Goal: Task Accomplishment & Management: Manage account settings

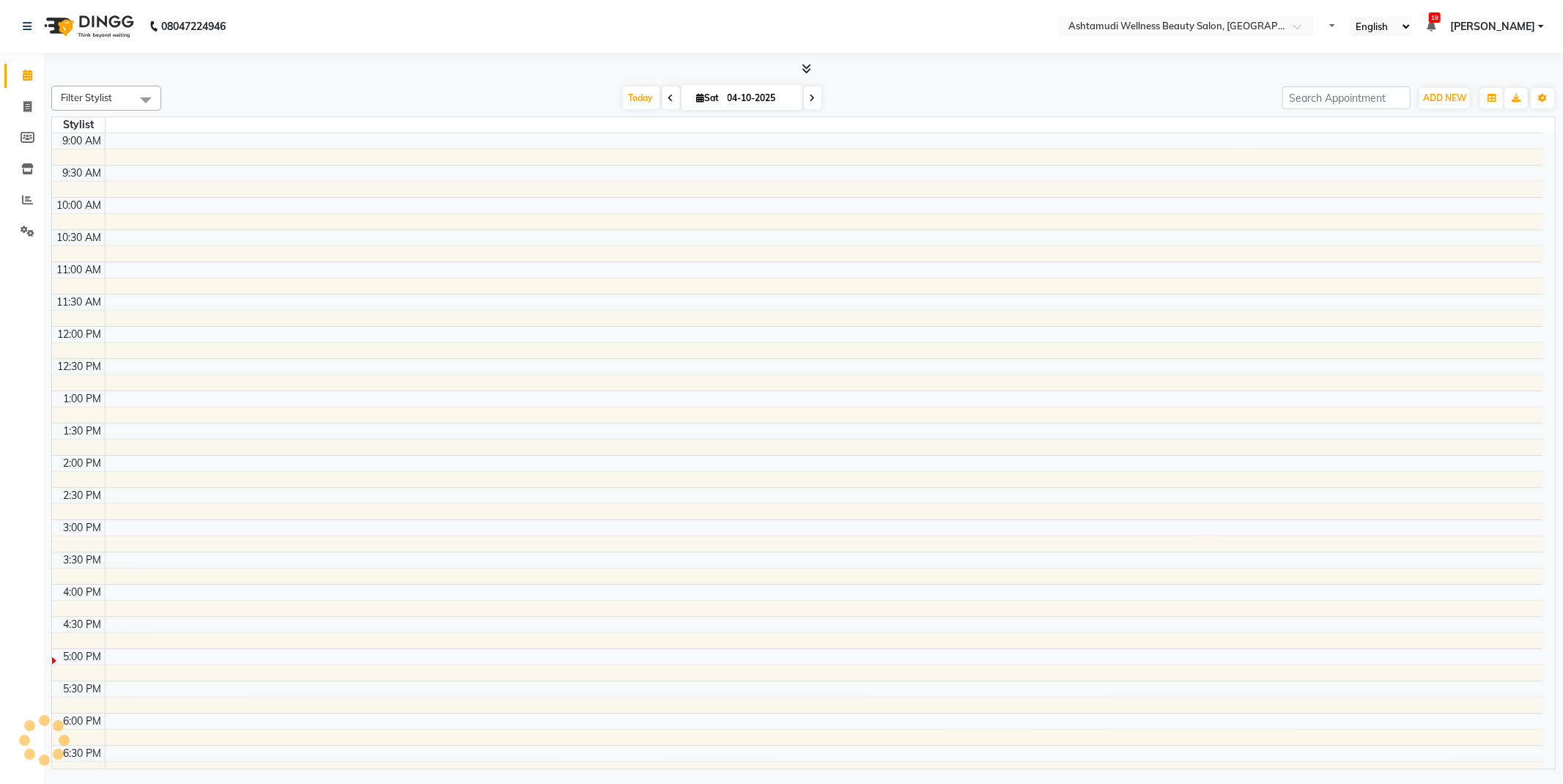
select select "en"
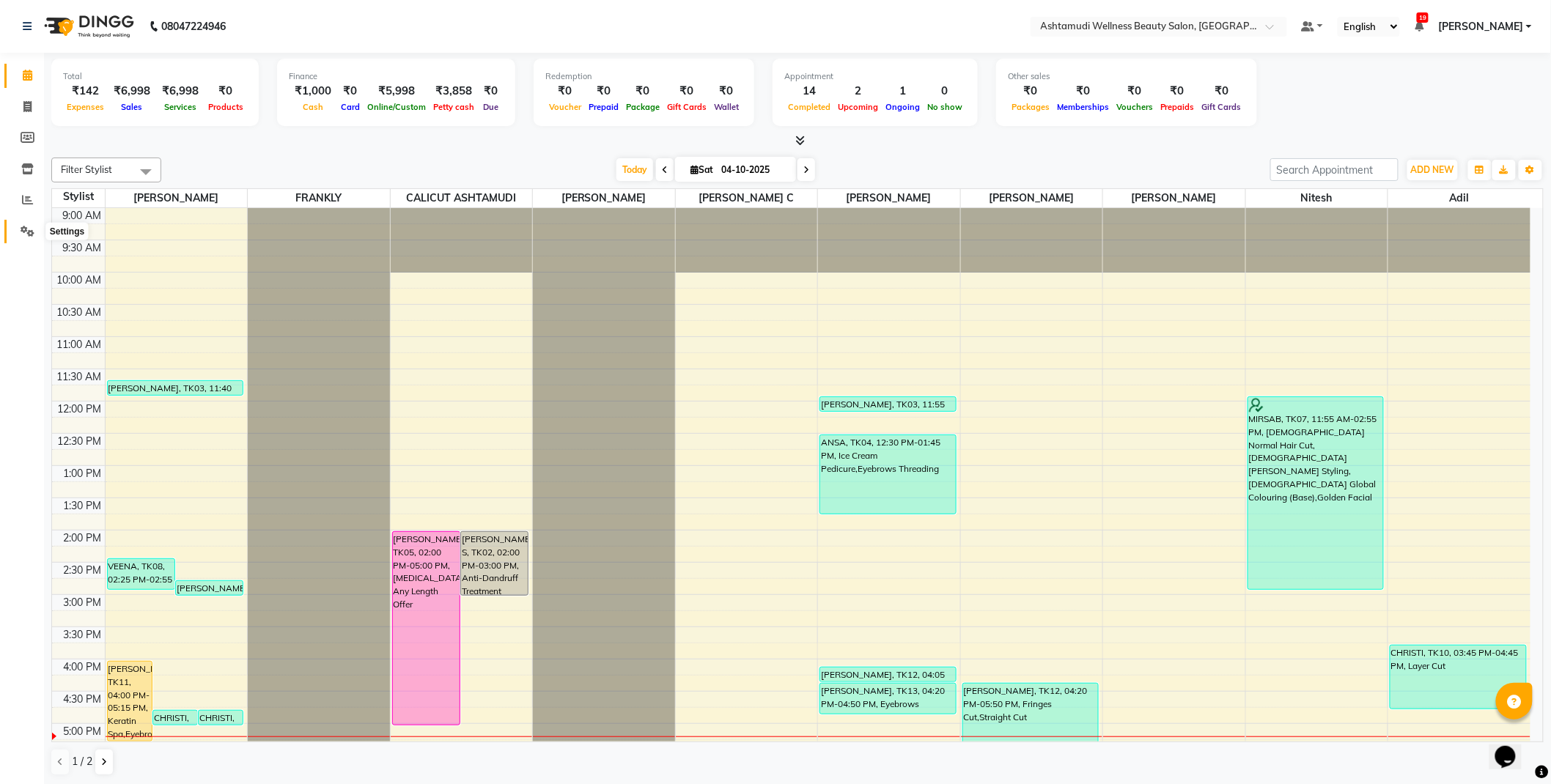
click at [28, 229] on icon at bounding box center [27, 231] width 14 height 11
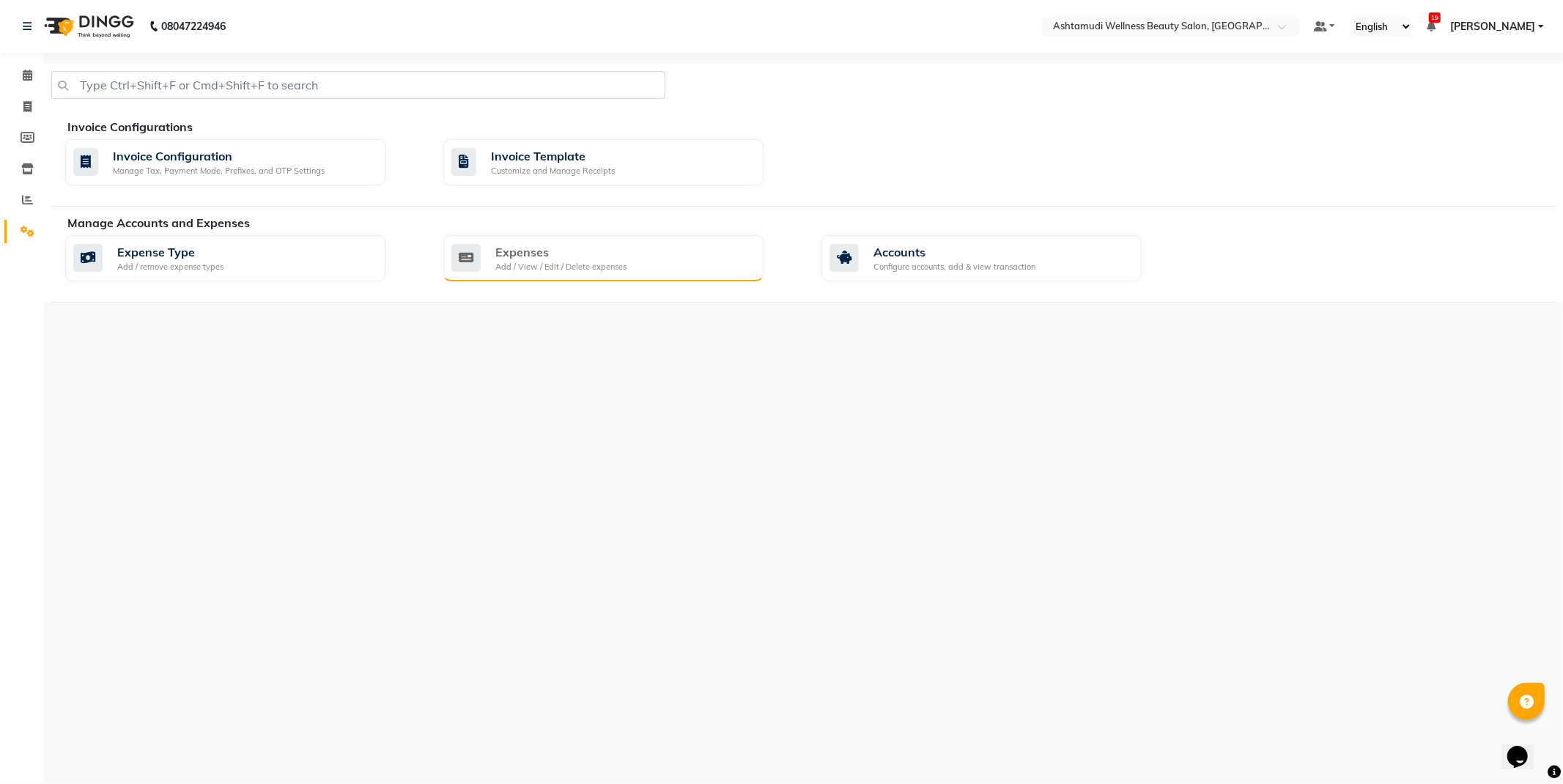
click at [485, 262] on div "Expenses Add / View / Edit / Delete expenses" at bounding box center [601, 258] width 300 height 30
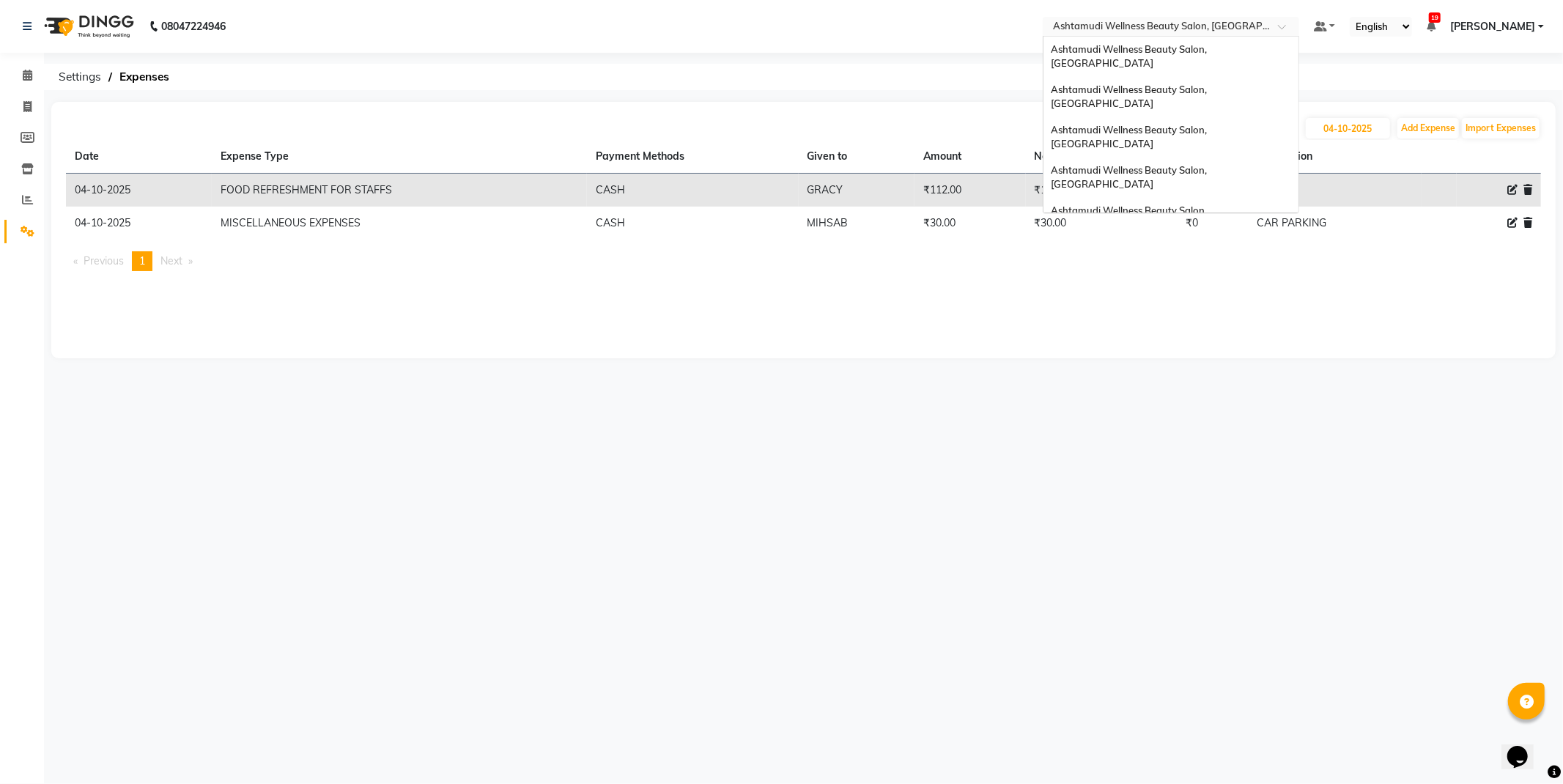
click at [1261, 26] on input "text" at bounding box center [1156, 28] width 213 height 14
click at [1209, 83] on span "Ashtamudi Wellness Beauty Salon, [GEOGRAPHIC_DATA]" at bounding box center [1130, 96] width 158 height 26
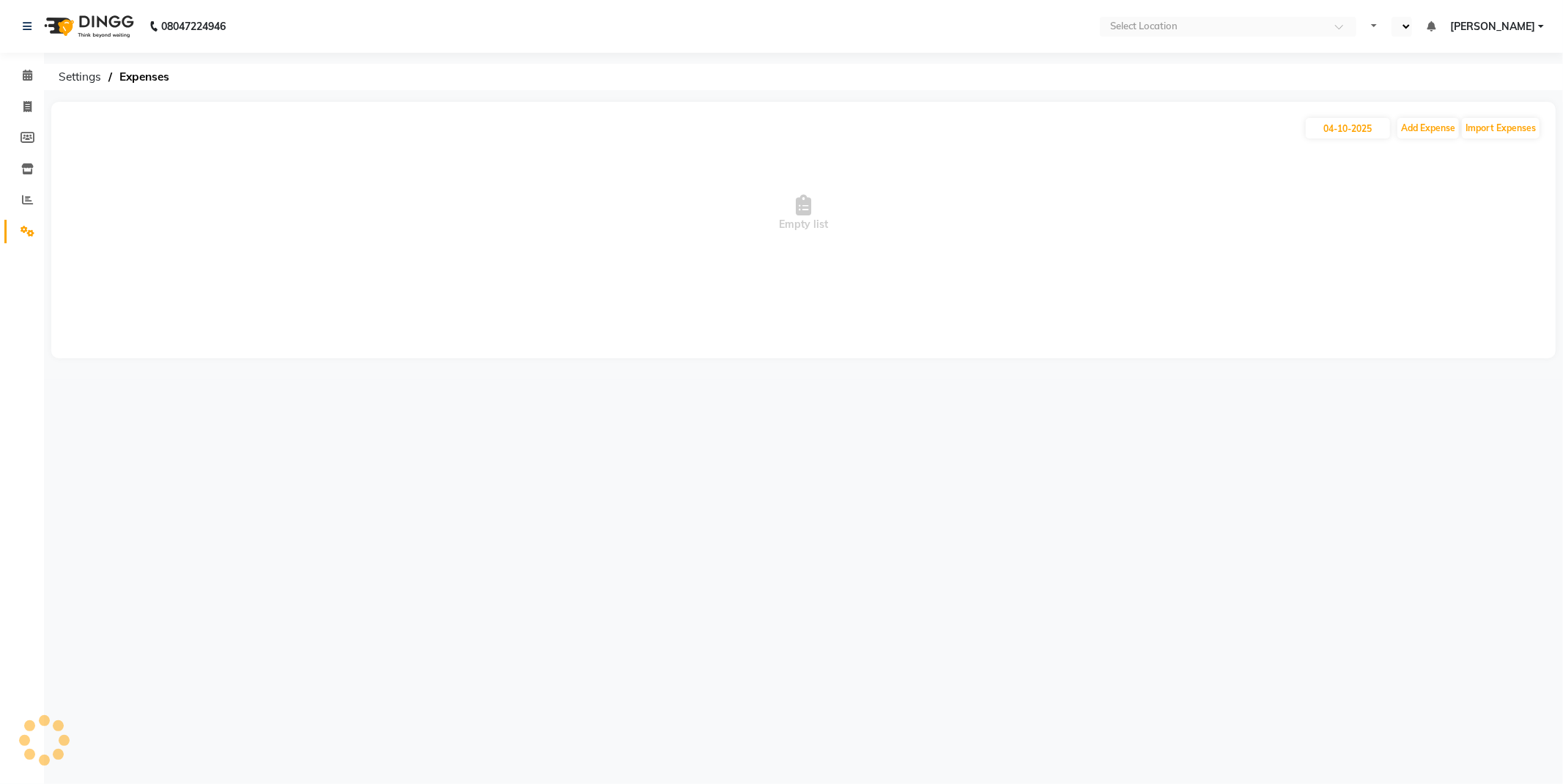
select select "en"
click at [1351, 128] on input "04-10-2025" at bounding box center [1348, 128] width 84 height 21
select select "10"
select select "2025"
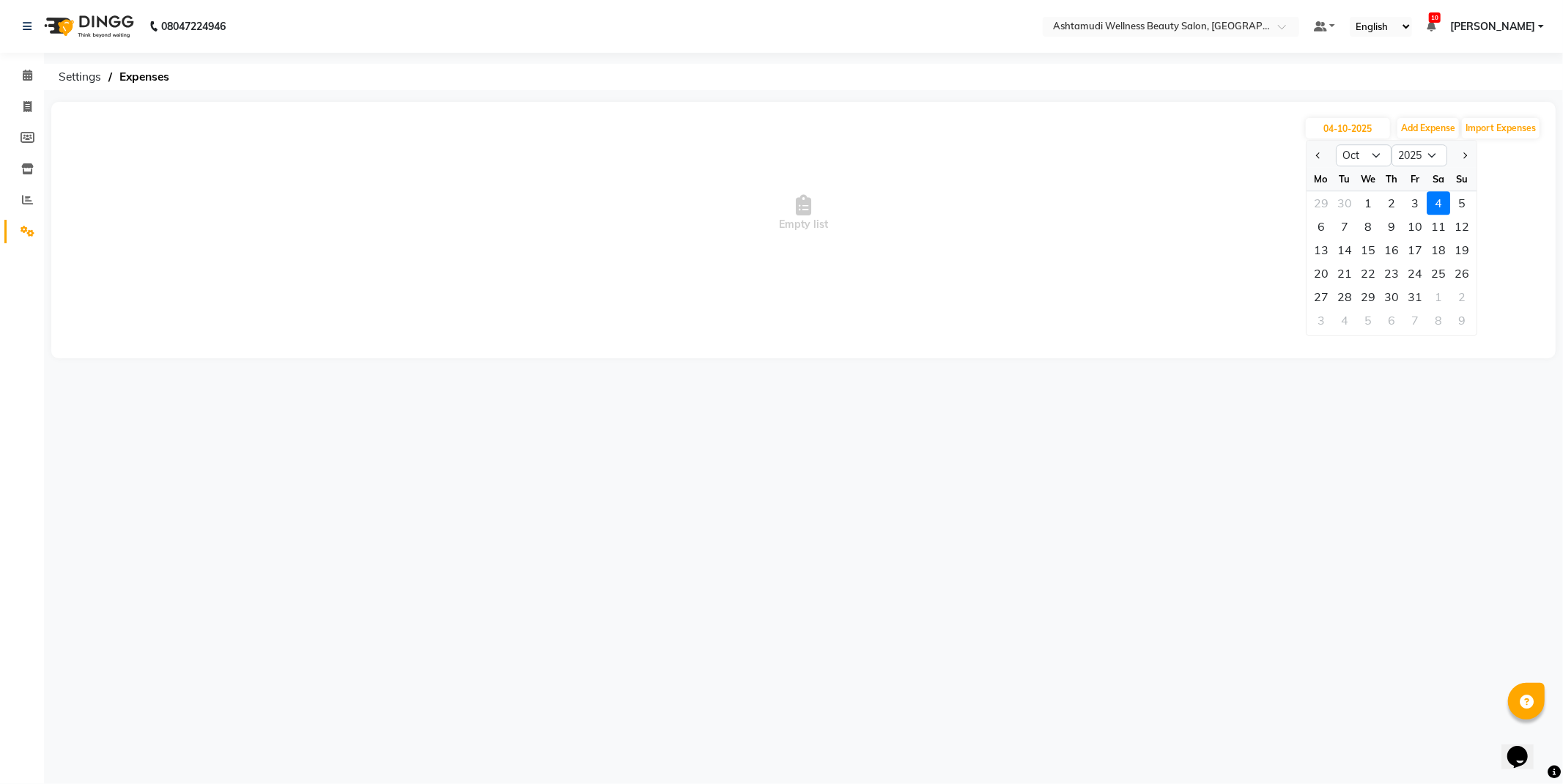
click at [1309, 157] on div at bounding box center [1321, 155] width 30 height 23
click at [1314, 155] on button "Previous month" at bounding box center [1319, 155] width 13 height 23
select select "9"
click at [1347, 291] on div "30" at bounding box center [1344, 296] width 23 height 23
type input "30-09-2025"
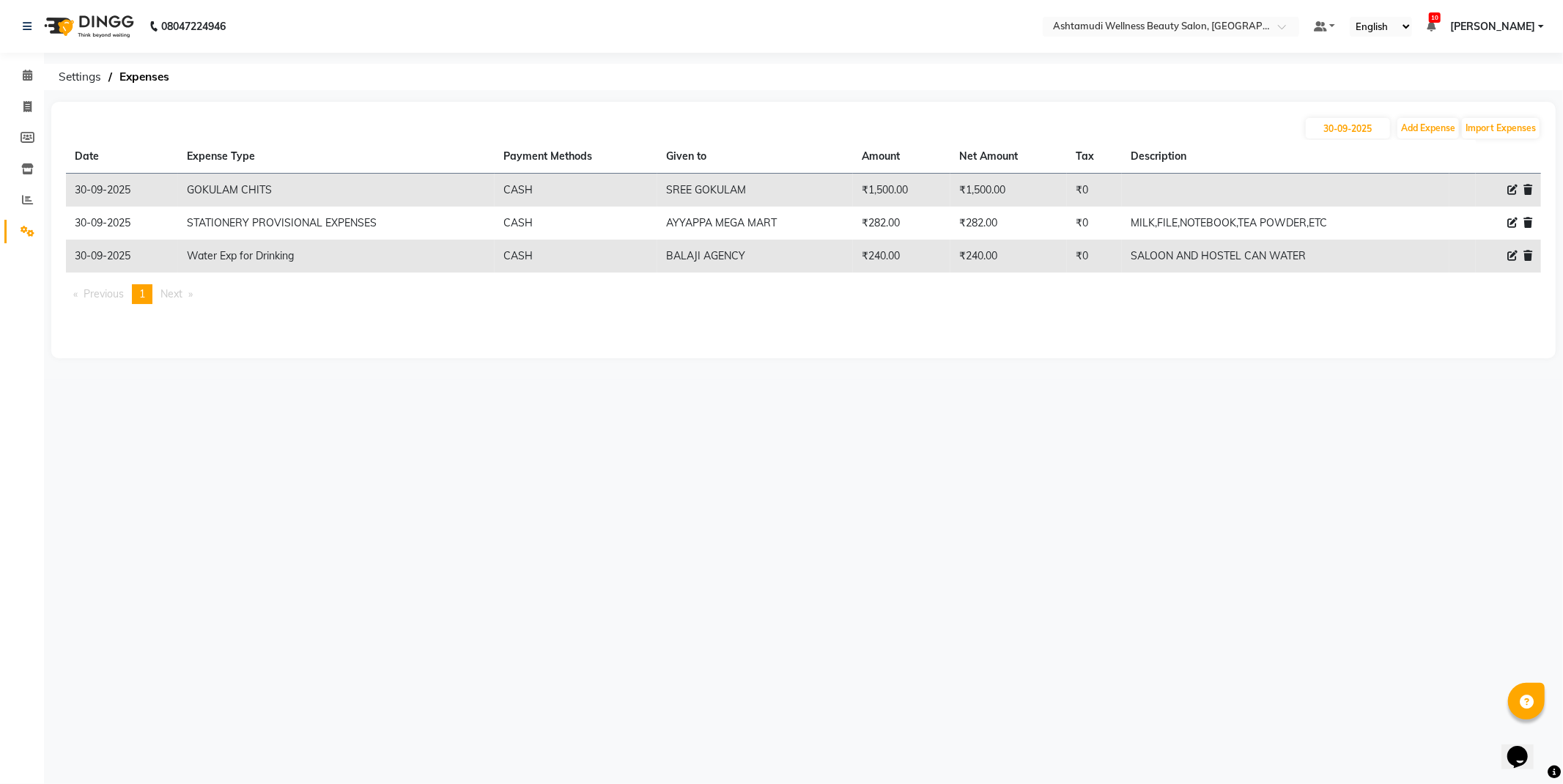
click at [1516, 221] on icon at bounding box center [1512, 222] width 10 height 10
select select "6236"
select select "1"
select select "3492"
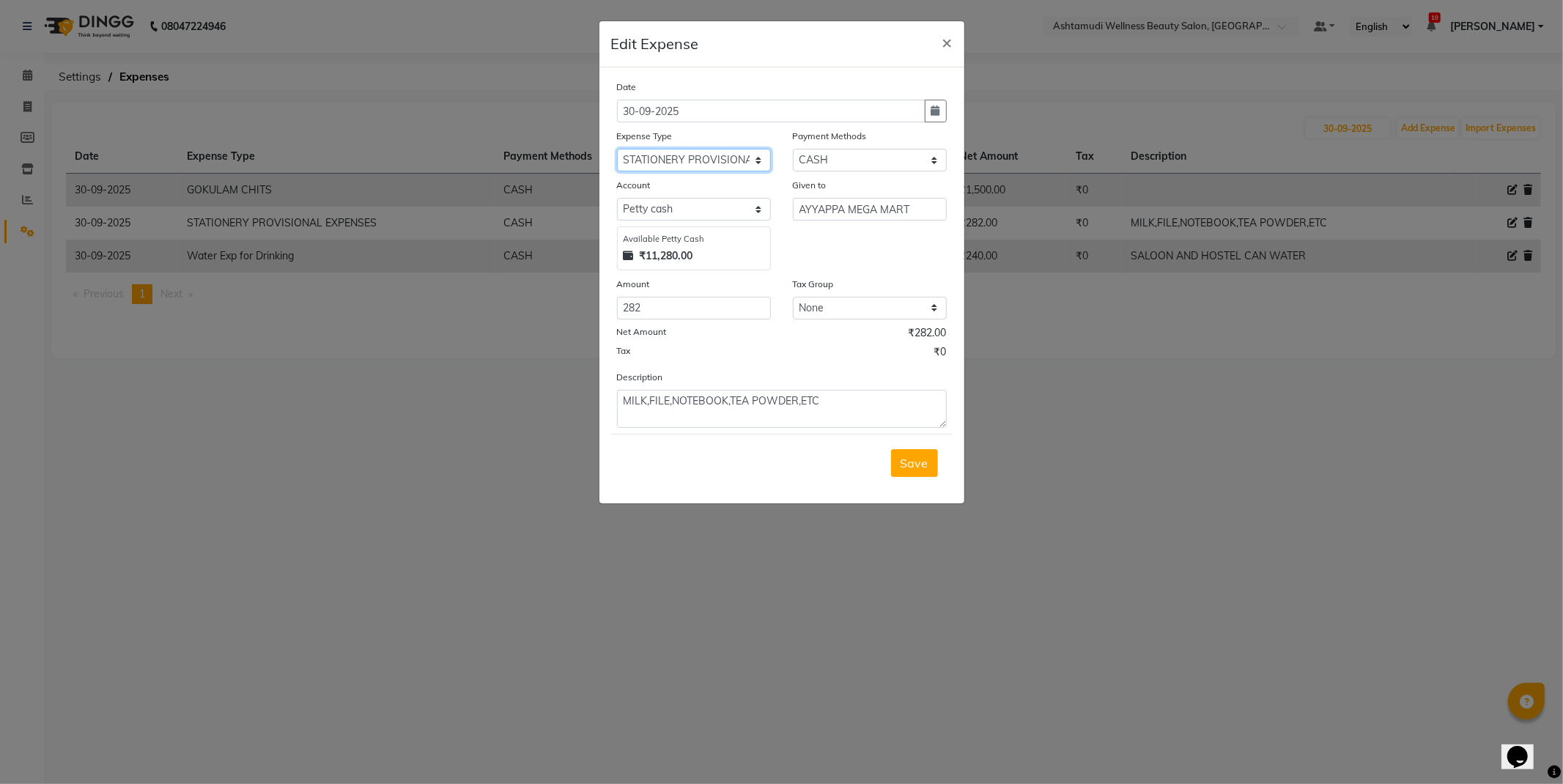
click at [745, 156] on select "Select ACCOMODATION EXPENSES ADVERTISEMENT SALES PROMOTIONAL EXPENSES Bonus BRI…" at bounding box center [694, 160] width 154 height 22
select select "6232"
click at [617, 148] on select "Select ACCOMODATION EXPENSES ADVERTISEMENT SALES PROMOTIONAL EXPENSES Bonus BRI…" at bounding box center [694, 160] width 154 height 22
click at [925, 476] on button "Save" at bounding box center [914, 463] width 47 height 28
